Goal: Task Accomplishment & Management: Use online tool/utility

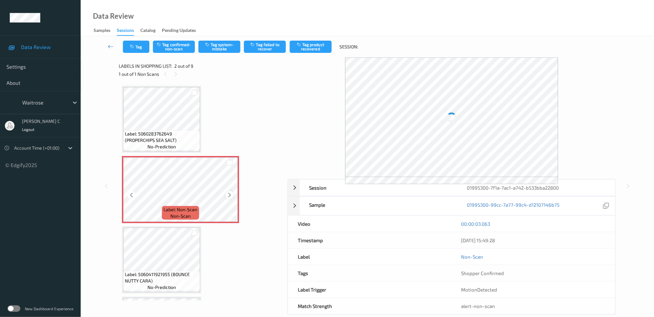
click at [229, 196] on icon at bounding box center [229, 195] width 5 height 6
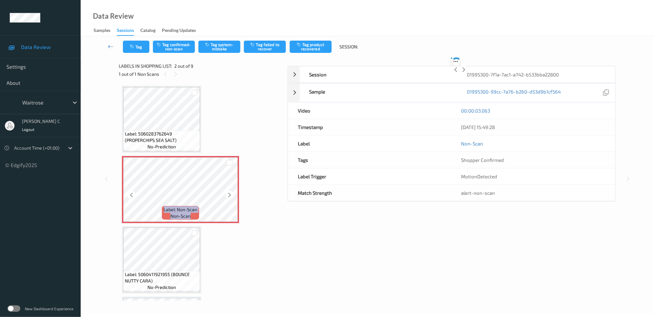
click at [229, 196] on icon at bounding box center [229, 195] width 5 height 6
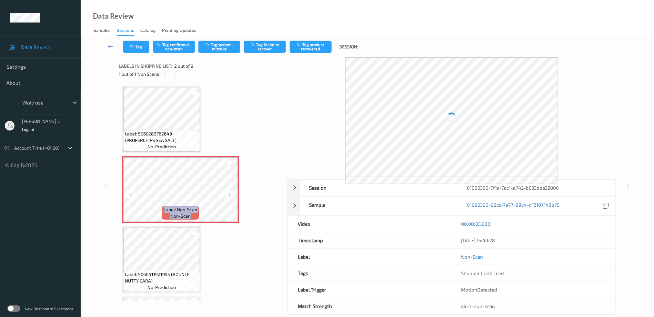
click at [229, 196] on icon at bounding box center [229, 195] width 5 height 6
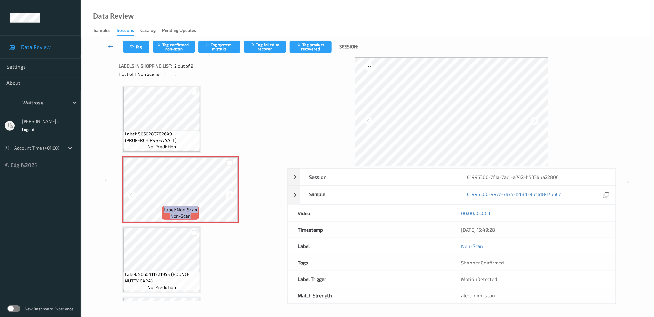
click at [229, 196] on icon at bounding box center [229, 195] width 5 height 6
click at [229, 195] on icon at bounding box center [229, 195] width 5 height 6
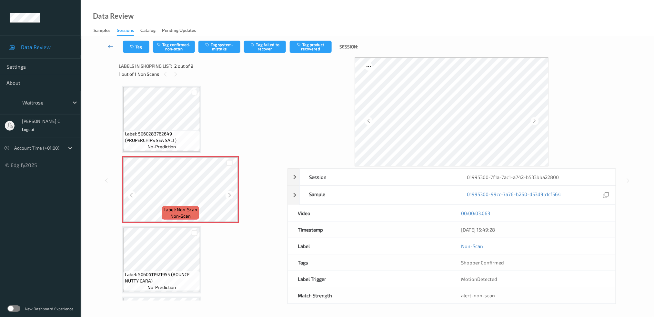
click at [229, 195] on icon at bounding box center [229, 195] width 5 height 6
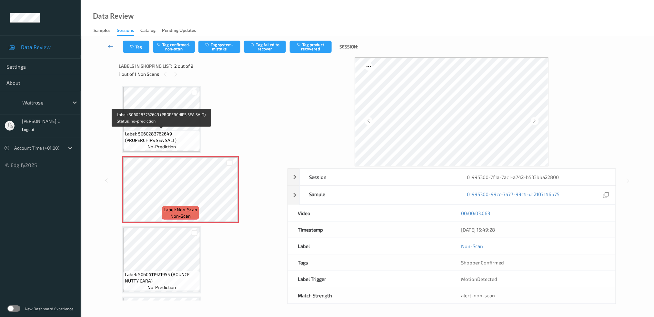
click at [144, 134] on span "Label: 5060283762649 (PROPERCHIPS SEA SALT)" at bounding box center [162, 137] width 74 height 13
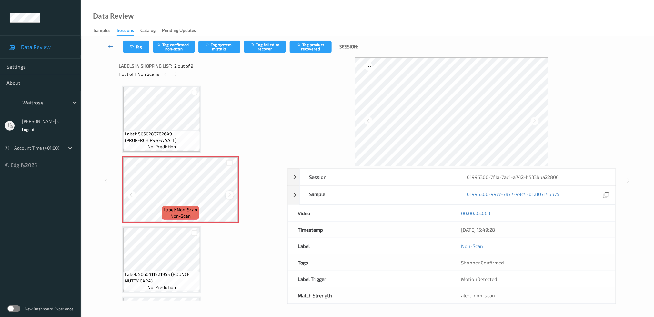
click at [233, 193] on div at bounding box center [229, 195] width 8 height 8
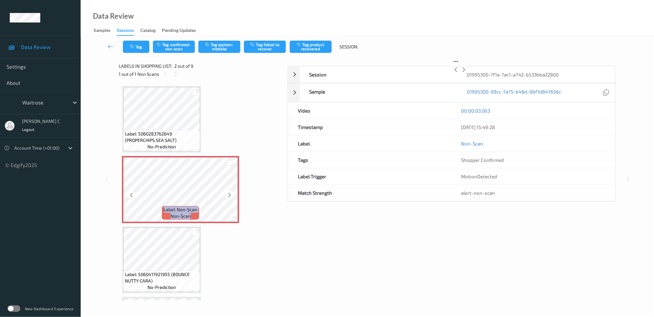
click at [233, 193] on div at bounding box center [229, 195] width 8 height 8
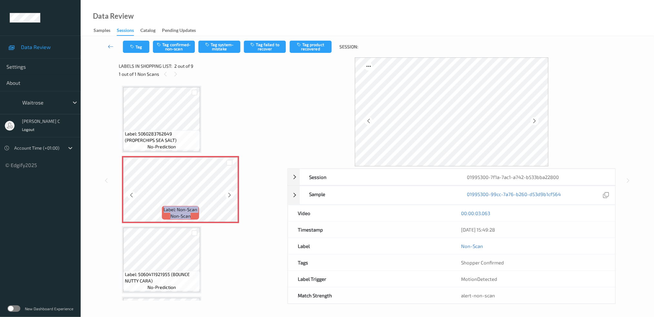
click at [233, 193] on div at bounding box center [229, 195] width 8 height 8
click at [535, 124] on icon at bounding box center [534, 121] width 5 height 6
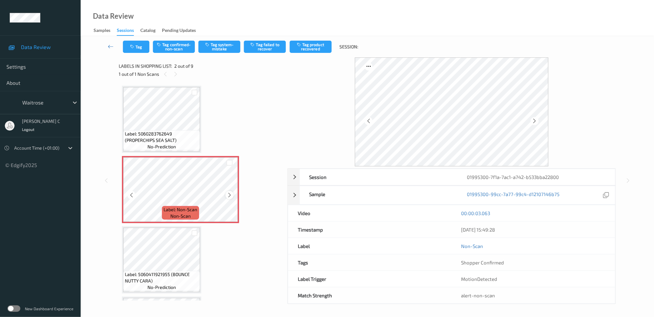
click at [233, 194] on div at bounding box center [229, 195] width 8 height 8
click at [232, 194] on div at bounding box center [229, 195] width 8 height 8
click at [233, 194] on div at bounding box center [229, 195] width 8 height 8
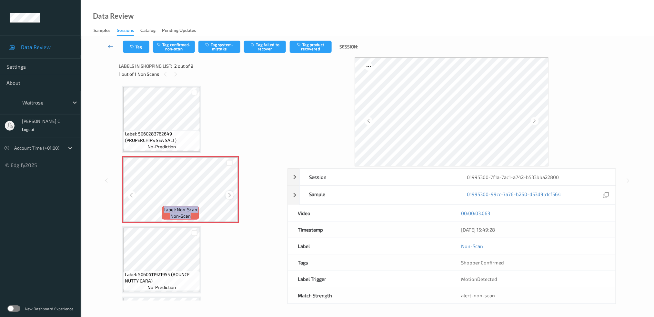
click at [233, 193] on div at bounding box center [229, 195] width 8 height 8
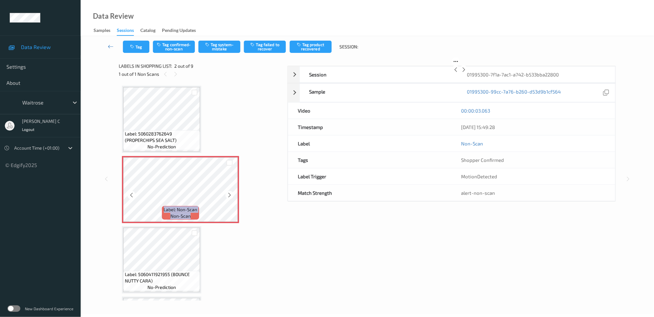
click at [233, 192] on div at bounding box center [229, 195] width 8 height 8
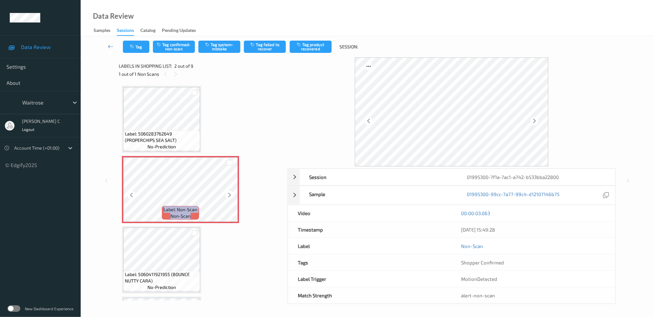
click at [233, 192] on div at bounding box center [229, 195] width 8 height 8
click at [231, 197] on div at bounding box center [229, 195] width 8 height 8
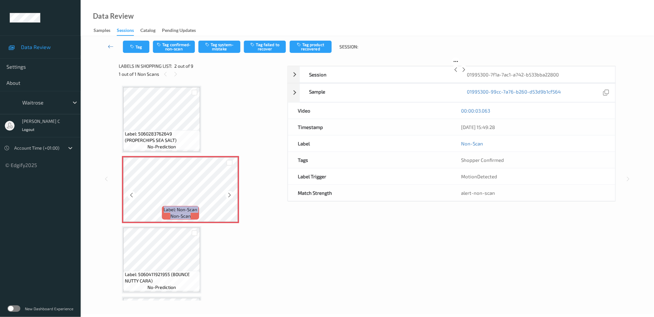
click at [231, 197] on div at bounding box center [229, 195] width 8 height 8
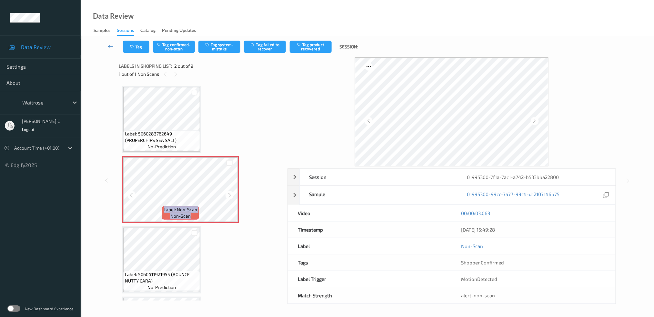
click at [231, 197] on div at bounding box center [229, 195] width 8 height 8
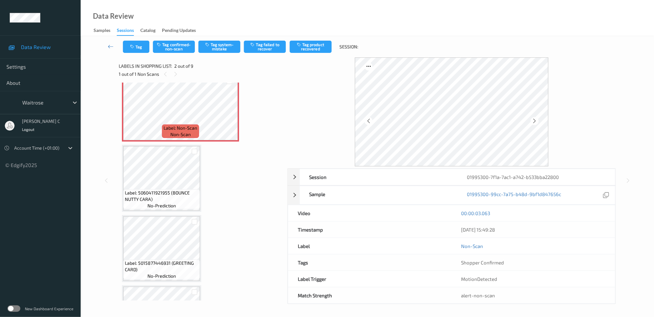
scroll to position [43, 0]
